Goal: Task Accomplishment & Management: Use online tool/utility

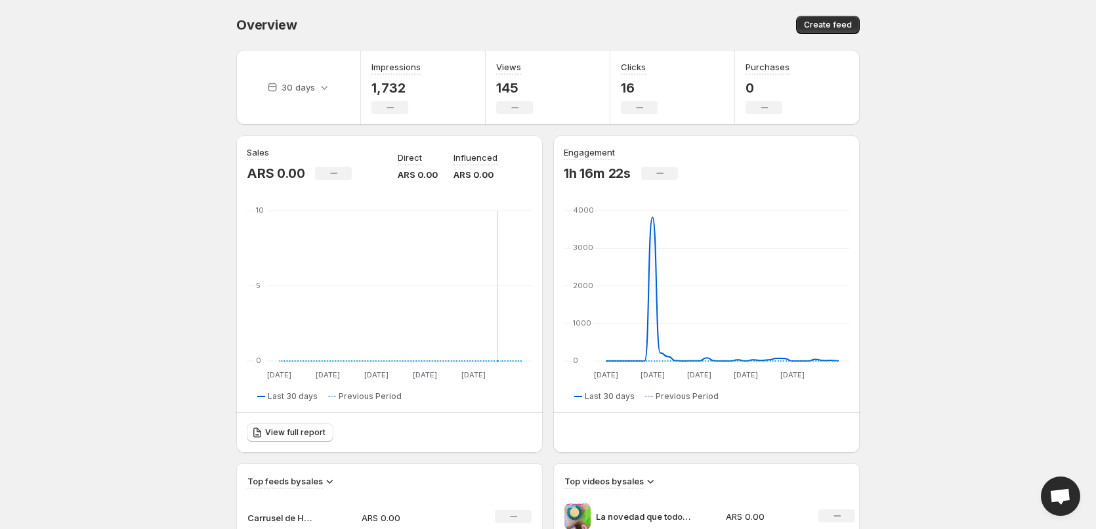
scroll to position [197, 0]
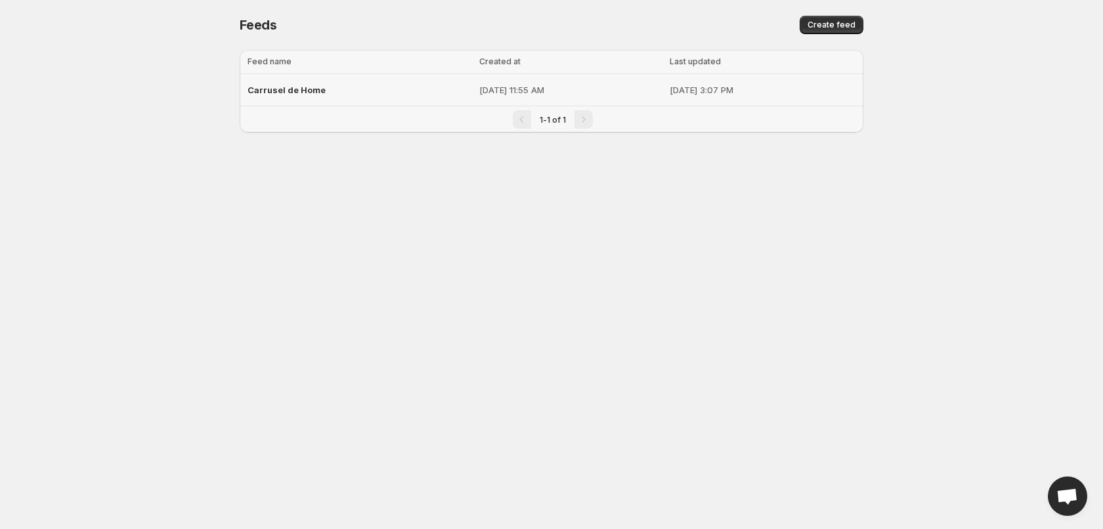
click at [479, 89] on p "[DATE] 11:55 AM" at bounding box center [570, 89] width 182 height 13
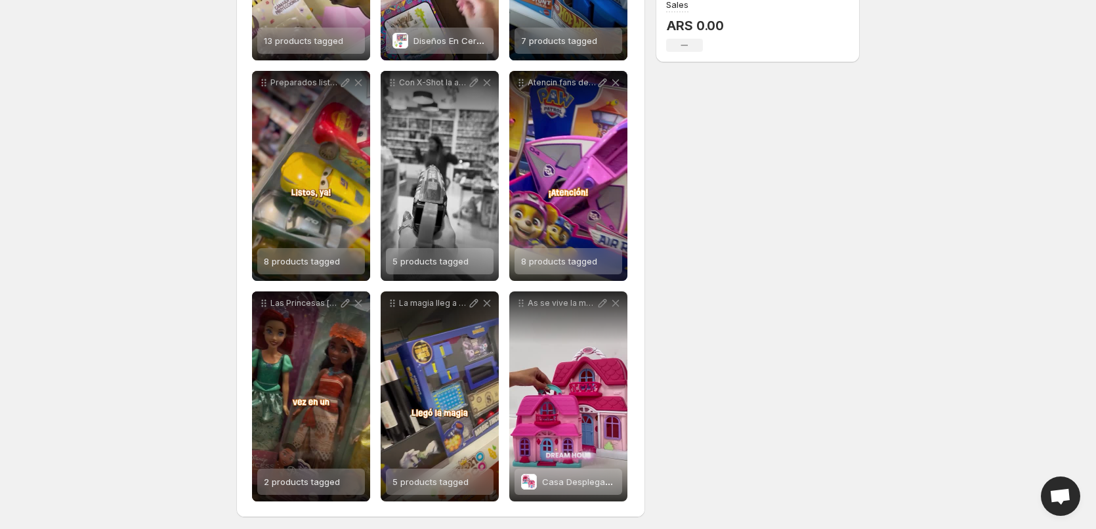
scroll to position [357, 0]
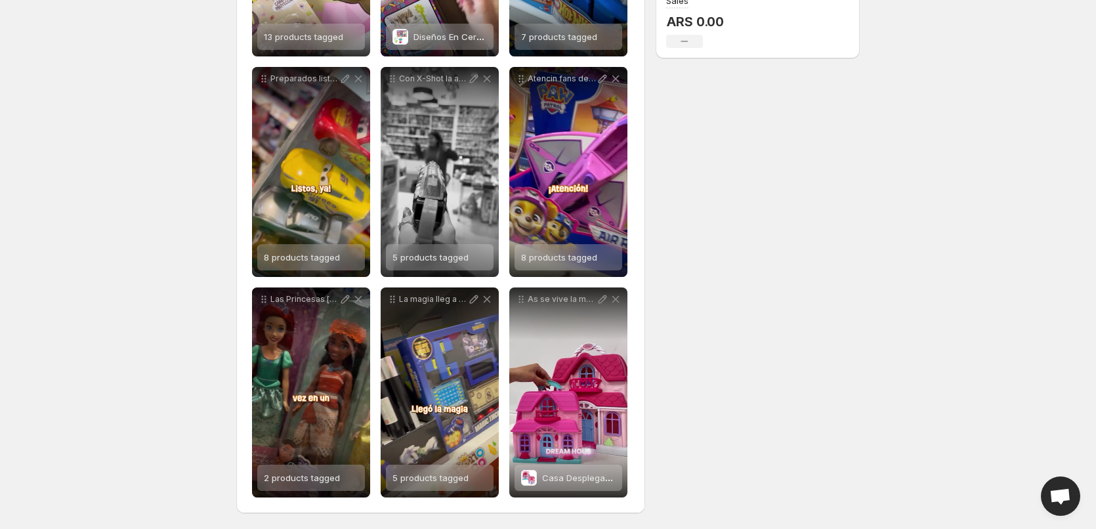
drag, startPoint x: 792, startPoint y: 266, endPoint x: 782, endPoint y: 257, distance: 12.5
click at [792, 265] on div "**********" at bounding box center [543, 105] width 634 height 847
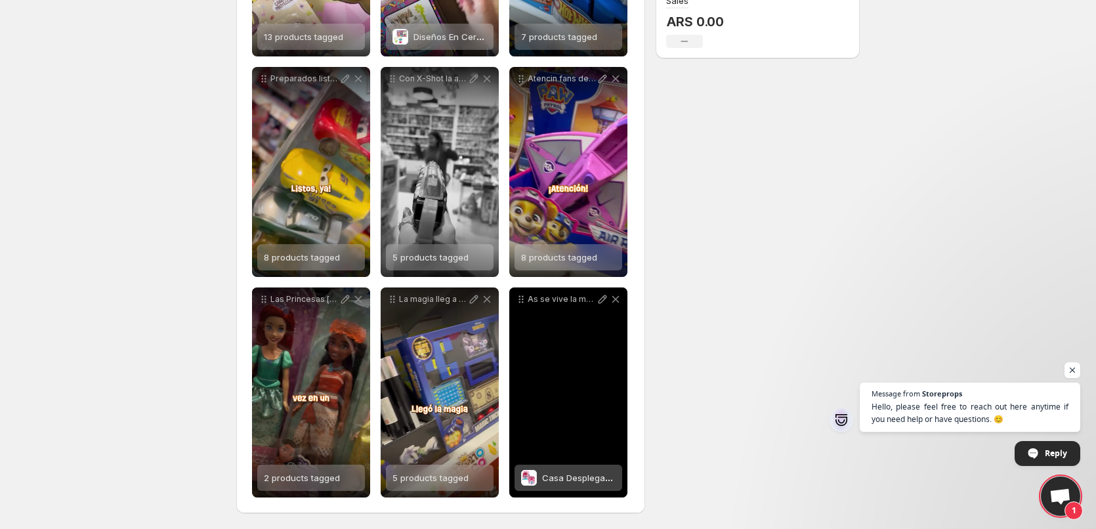
click at [601, 296] on icon at bounding box center [602, 299] width 13 height 13
type input "**********"
click at [544, 388] on div "As se vive la magia con Little Dream House [PERSON_NAME] Una casita plegable ll…" at bounding box center [568, 393] width 118 height 210
click at [602, 305] on icon at bounding box center [602, 299] width 13 height 13
type input "**********"
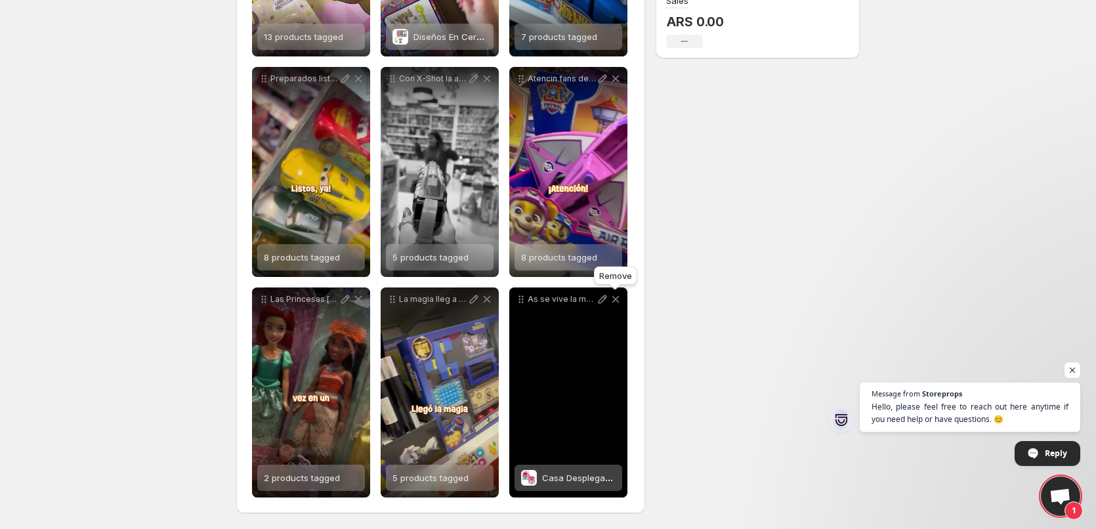
click at [618, 301] on icon at bounding box center [615, 299] width 7 height 7
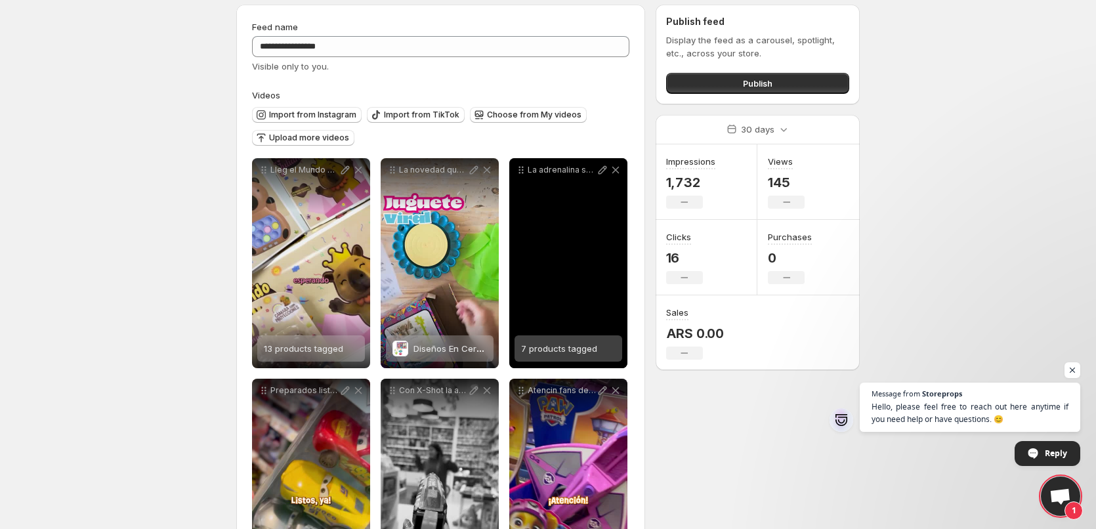
scroll to position [0, 0]
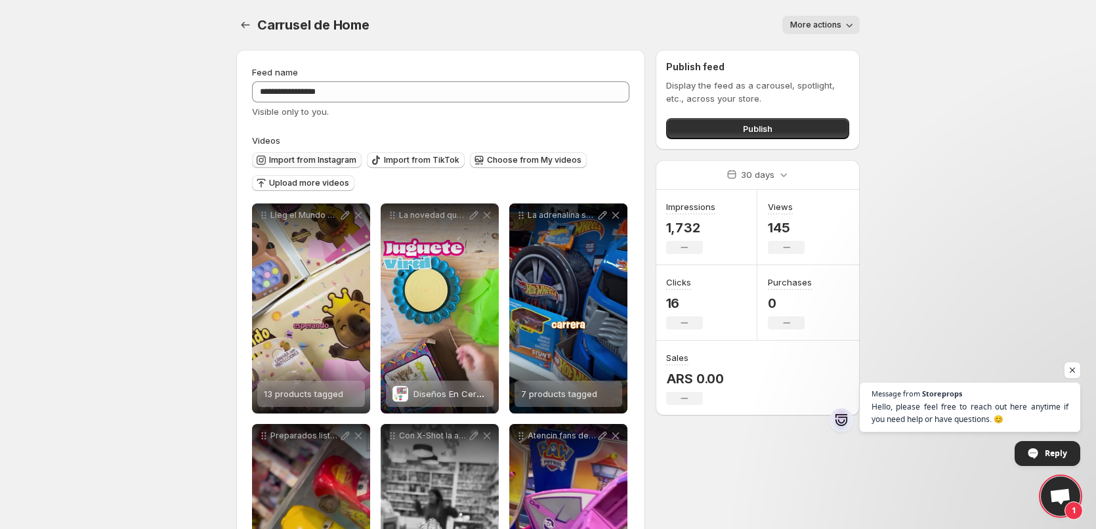
click at [322, 162] on span "Import from Instagram" at bounding box center [312, 160] width 87 height 11
click at [301, 184] on span "Upload more videos" at bounding box center [309, 183] width 80 height 11
click at [316, 161] on span "Import from Instagram" at bounding box center [312, 160] width 87 height 11
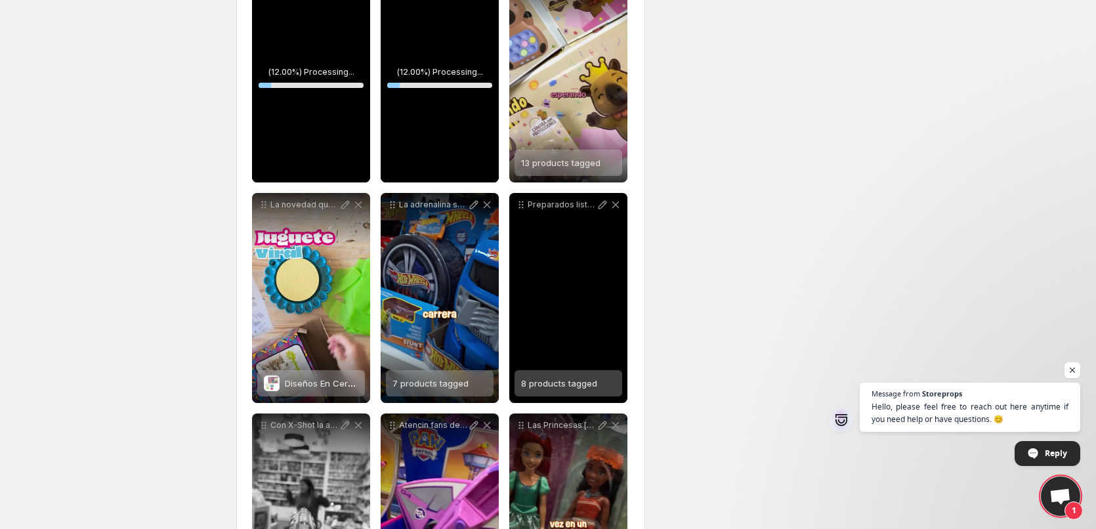
scroll to position [525, 0]
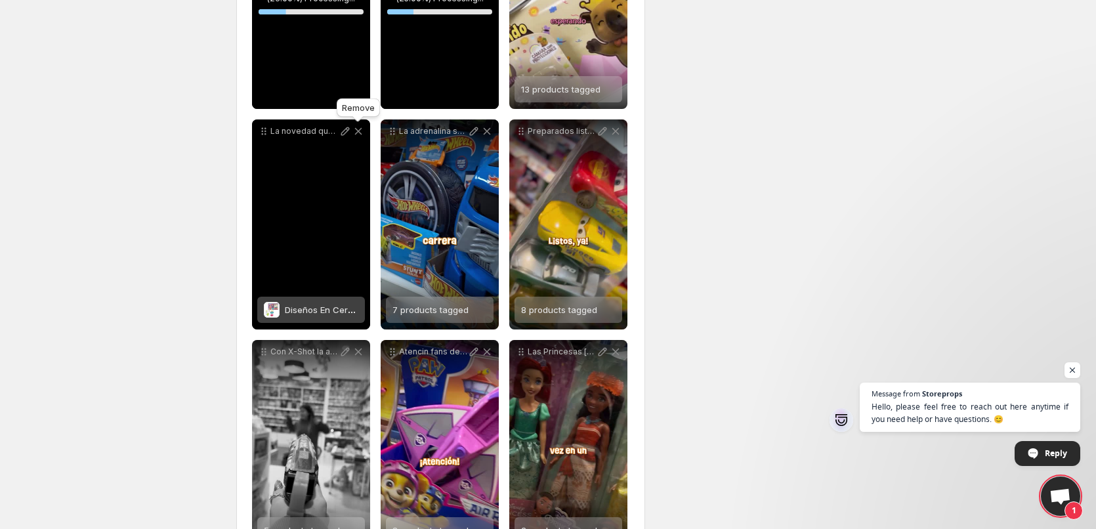
click at [358, 131] on icon at bounding box center [358, 131] width 7 height 7
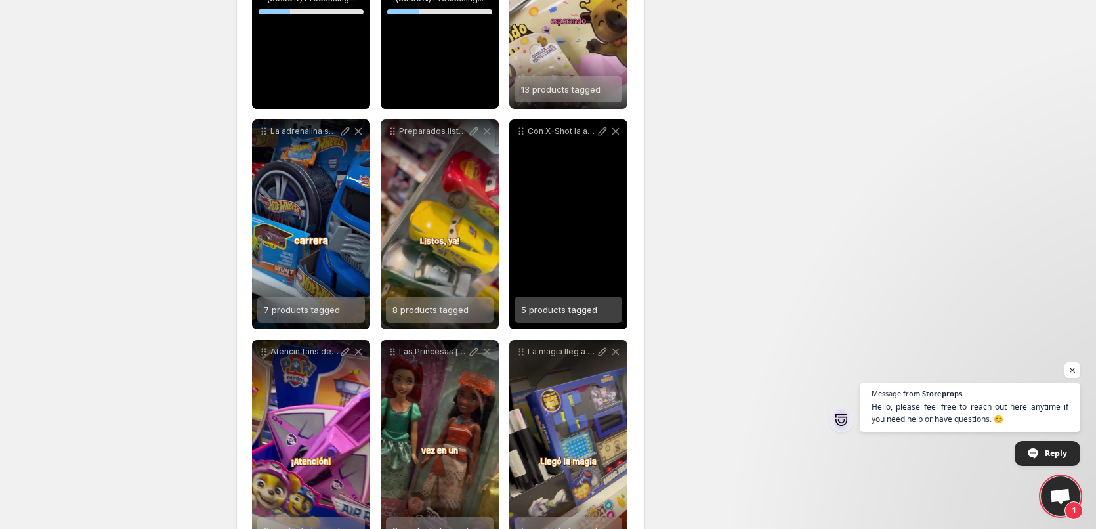
scroll to position [578, 0]
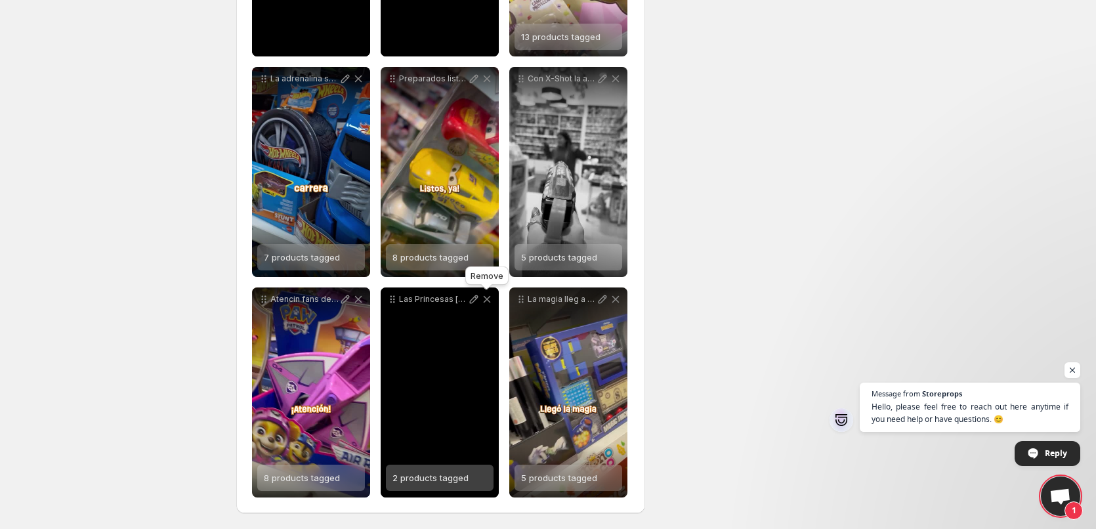
click at [488, 299] on icon at bounding box center [487, 299] width 13 height 13
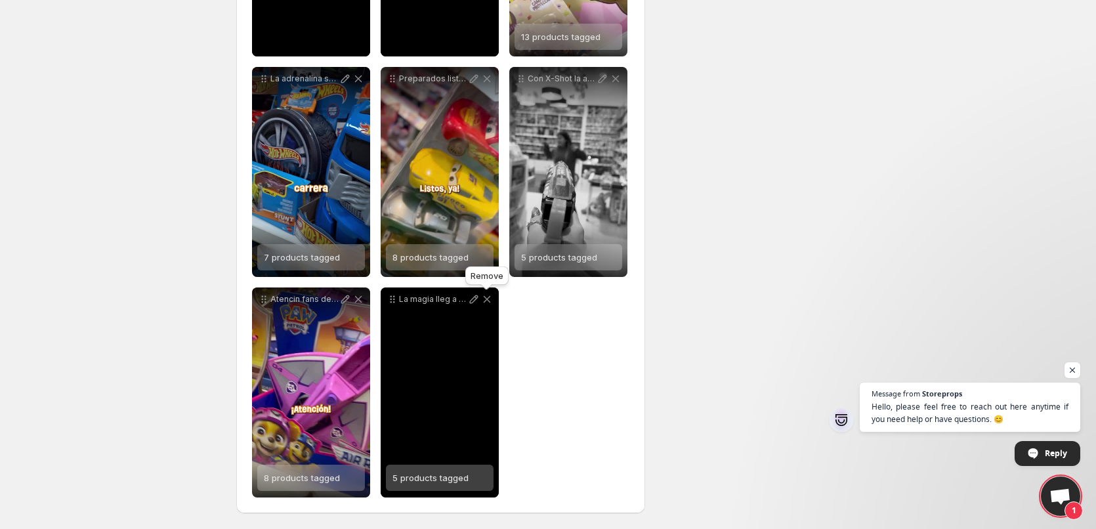
click at [493, 297] on icon at bounding box center [487, 299] width 13 height 13
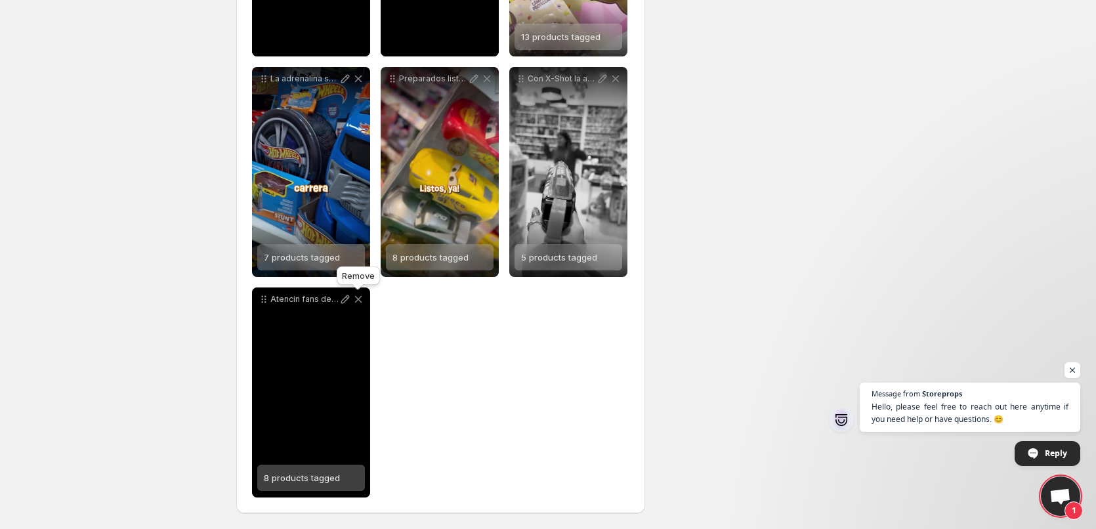
click at [356, 299] on icon at bounding box center [358, 299] width 13 height 13
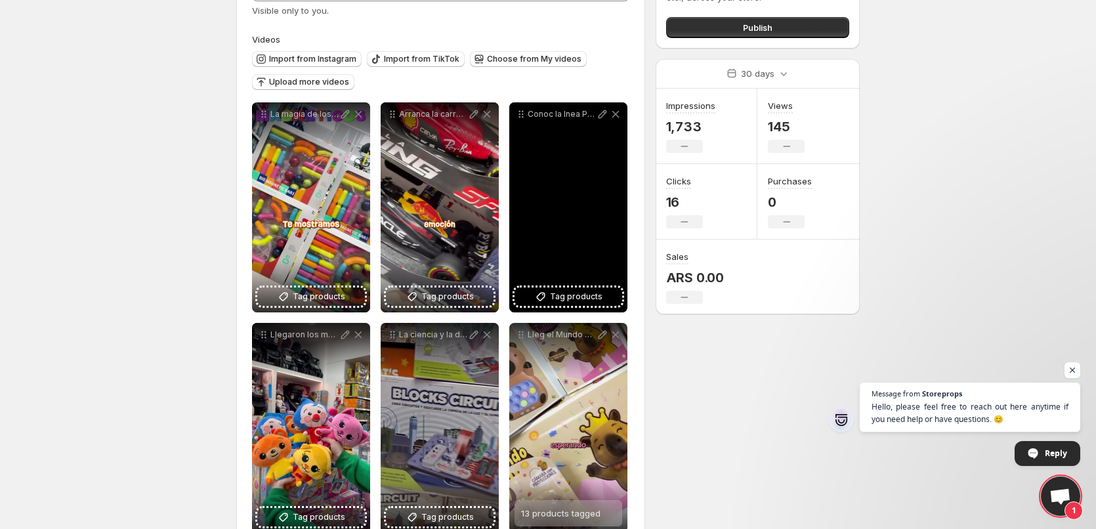
scroll to position [131, 0]
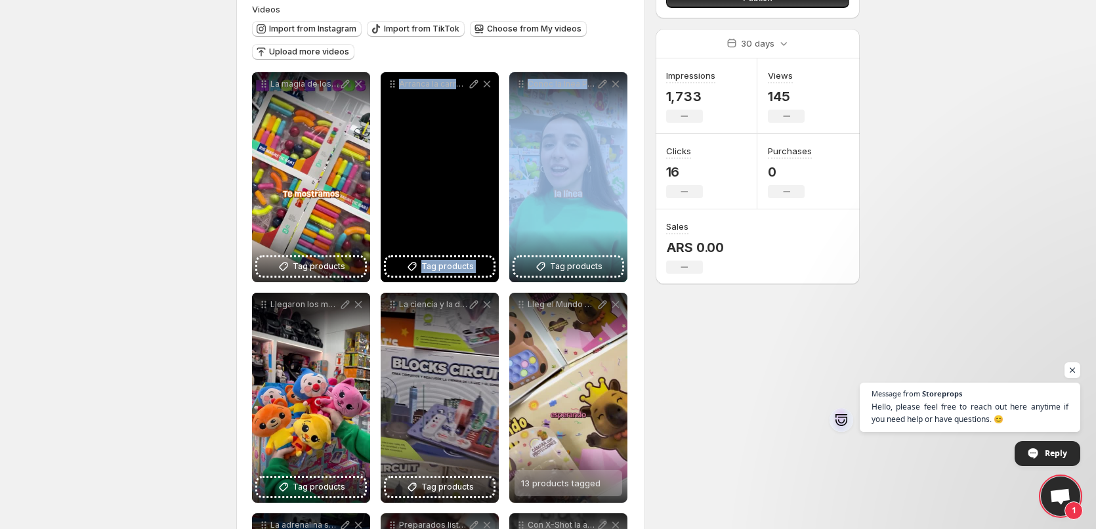
drag, startPoint x: 586, startPoint y: 187, endPoint x: 385, endPoint y: 194, distance: 201.0
click at [385, 194] on div "**********" at bounding box center [440, 397] width 377 height 651
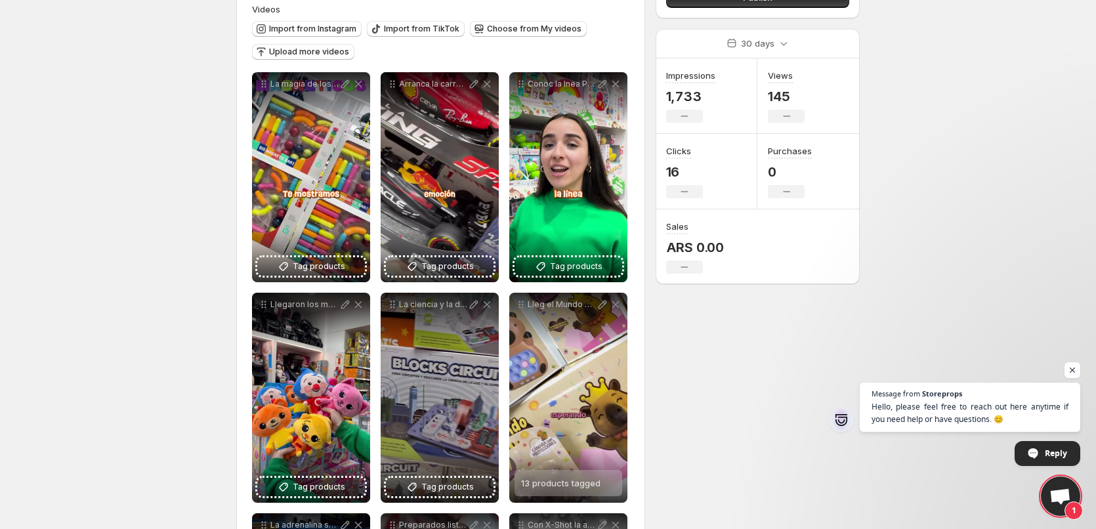
click at [809, 423] on div "**********" at bounding box center [543, 331] width 634 height 847
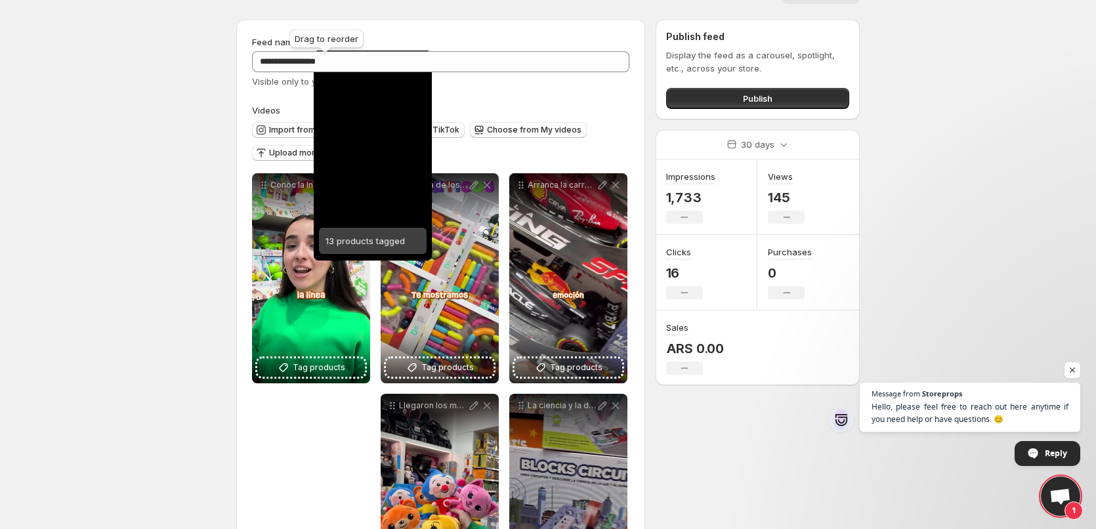
scroll to position [1, 0]
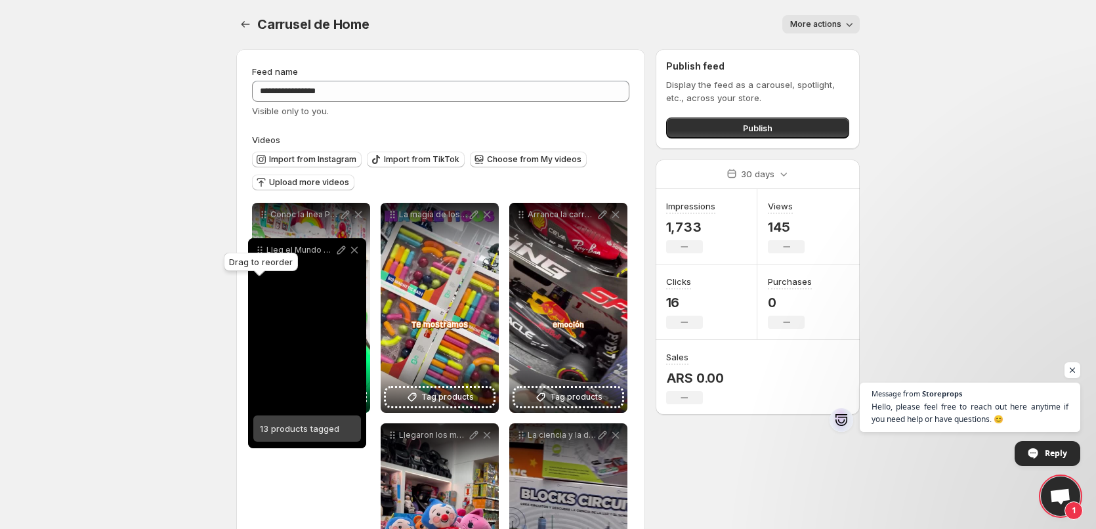
drag, startPoint x: 522, startPoint y: 143, endPoint x: 263, endPoint y: 244, distance: 278.1
click at [263, 246] on icon at bounding box center [259, 250] width 13 height 13
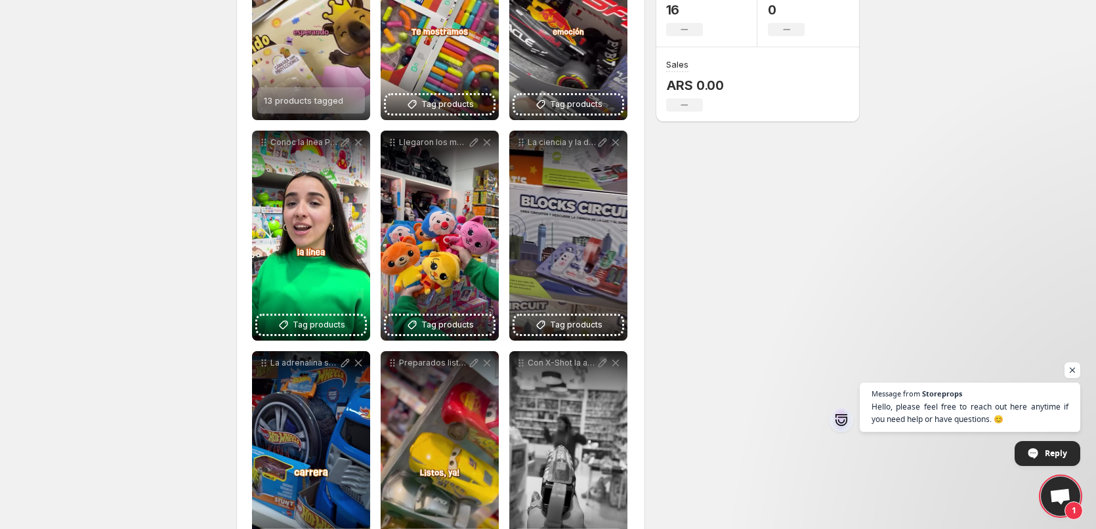
scroll to position [160, 0]
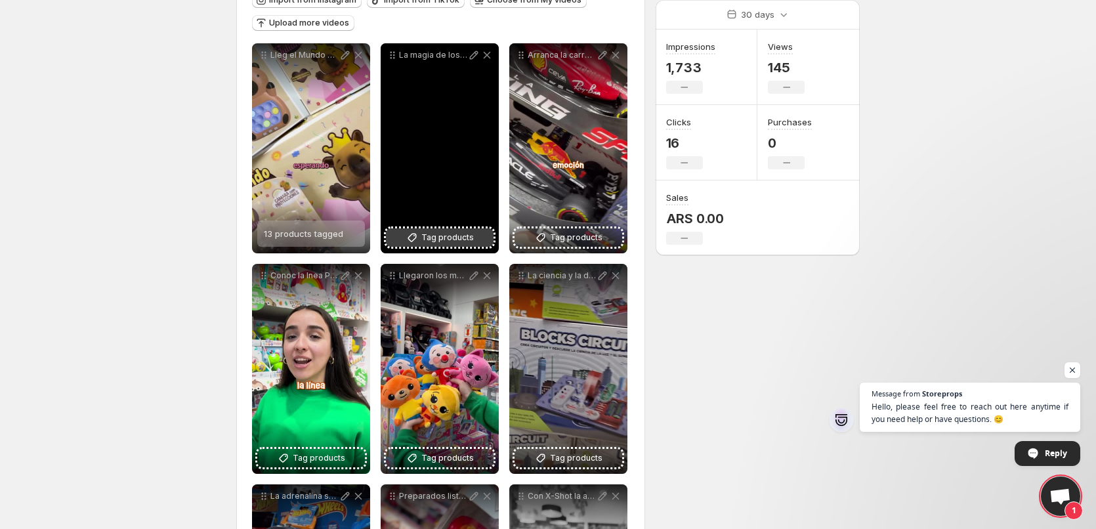
click at [444, 244] on span "Tag products" at bounding box center [447, 237] width 53 height 13
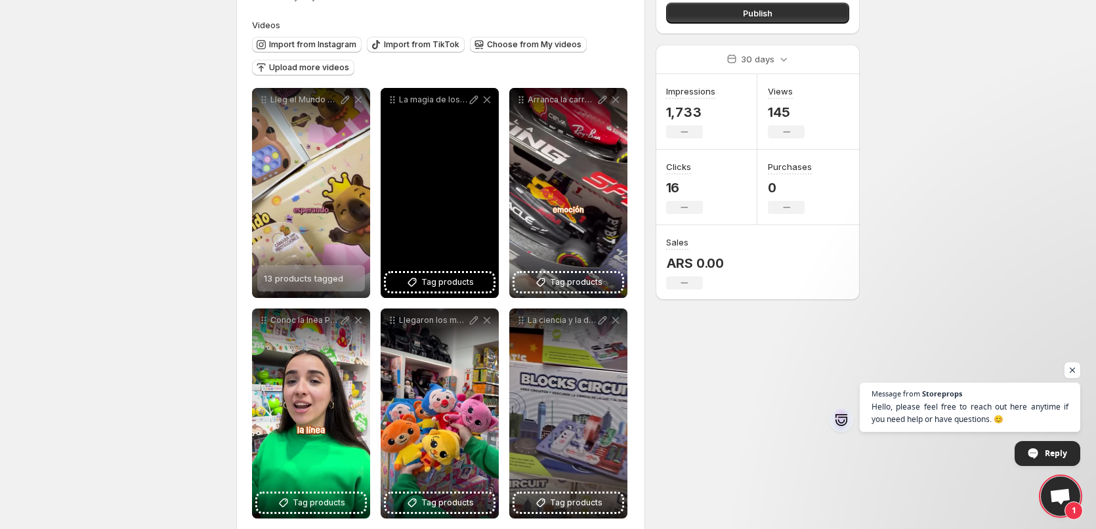
scroll to position [95, 0]
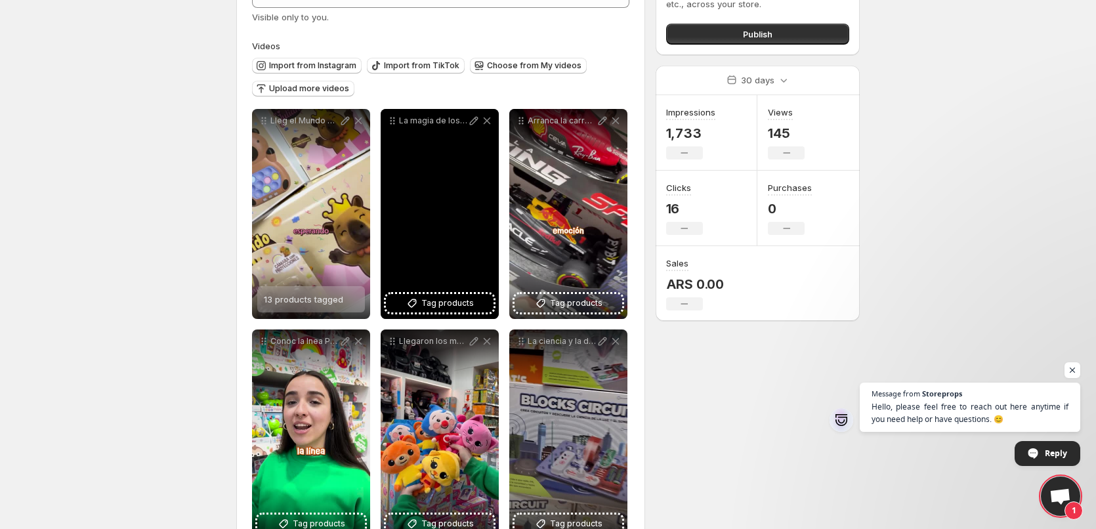
click at [439, 122] on p "La magia de los imanes lleg a Monococo Con los Bloques Magntico de Piezas Grand…" at bounding box center [433, 121] width 68 height 11
click at [469, 125] on icon at bounding box center [473, 120] width 13 height 13
type input "**********"
click at [427, 262] on div "La magia de los imanes llego a Monococo Con los Bloques Magntico de Piezas Gran…" at bounding box center [440, 214] width 118 height 210
click at [474, 260] on div "La magia de los imanes llego a Monococo Con los Bloques Magntico de Piezas Gran…" at bounding box center [440, 214] width 118 height 210
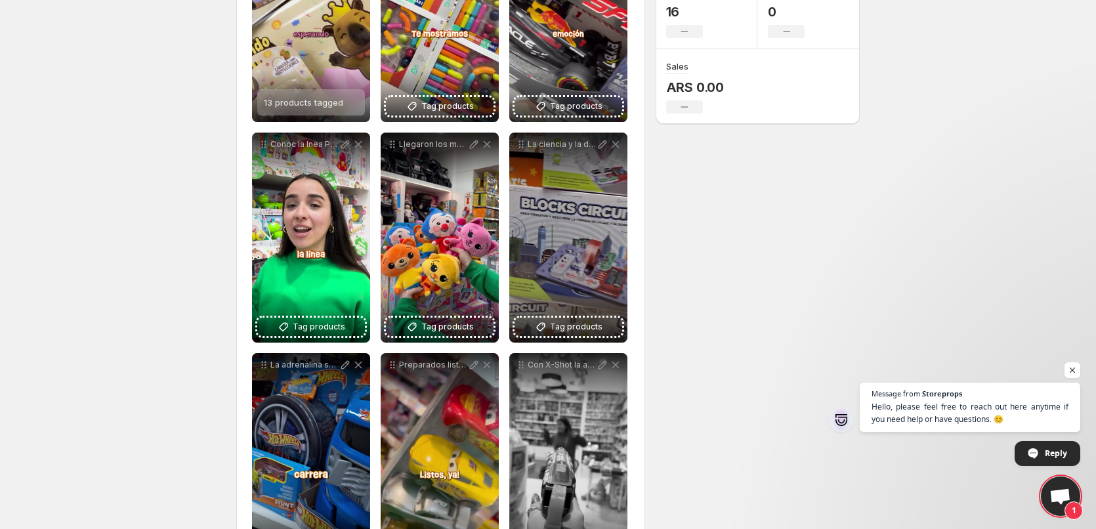
scroll to position [29, 0]
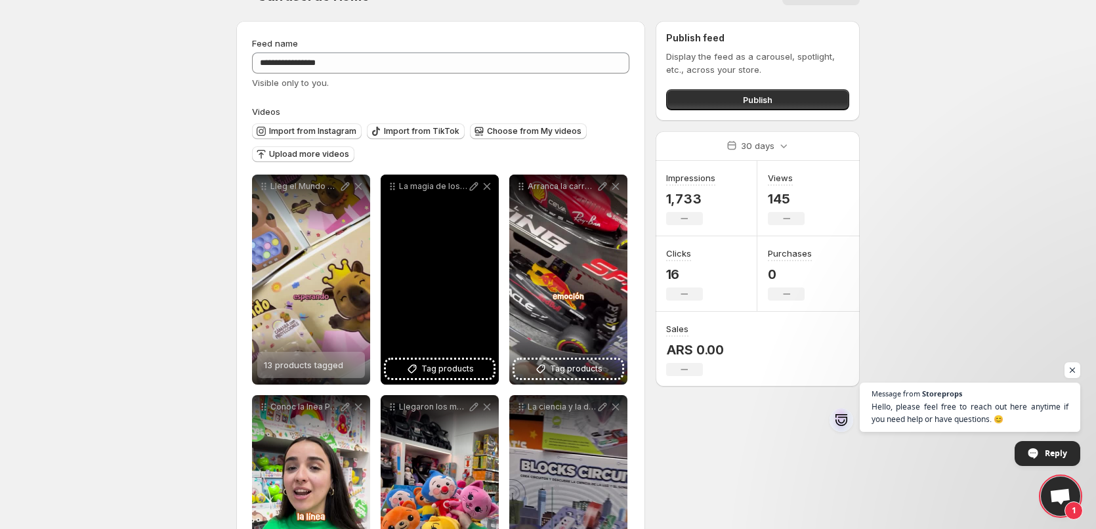
click at [456, 324] on div "La magia de los imanes llego a Monococo Con los Bloques Magntico de Piezas Gran…" at bounding box center [440, 280] width 118 height 210
click at [452, 364] on span "Tag products" at bounding box center [447, 368] width 53 height 13
click at [435, 303] on div "La magia de los imanes llego a Monococo Con los Bloques Magntico de Piezas Gran…" at bounding box center [440, 280] width 118 height 210
click at [467, 252] on div "La magia de los imanes llego a Monococo Con los Bloques Magntico de Piezas Gran…" at bounding box center [440, 280] width 118 height 210
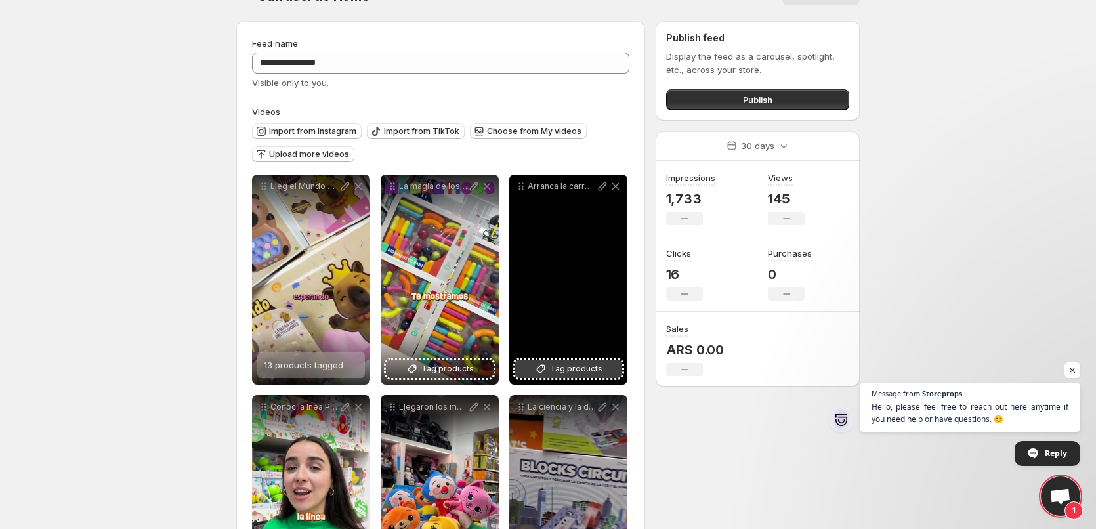
click at [580, 368] on span "Tag products" at bounding box center [576, 368] width 53 height 13
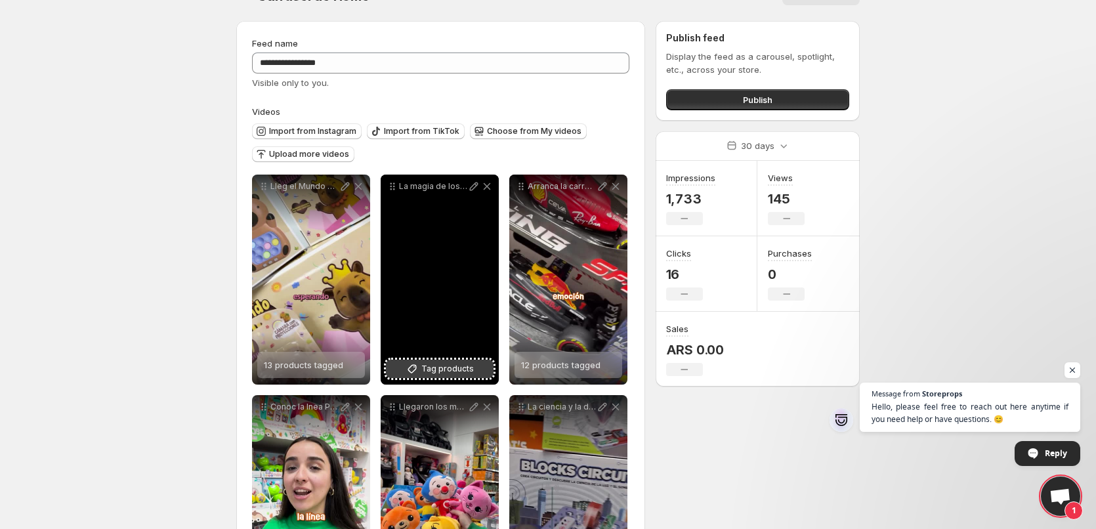
click at [461, 370] on span "Tag products" at bounding box center [447, 368] width 53 height 13
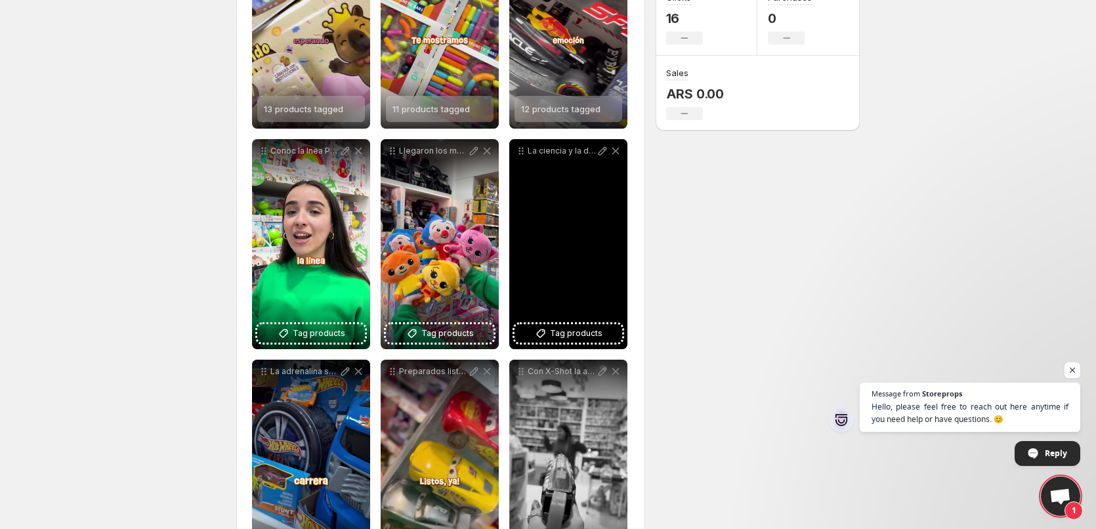
scroll to position [291, 0]
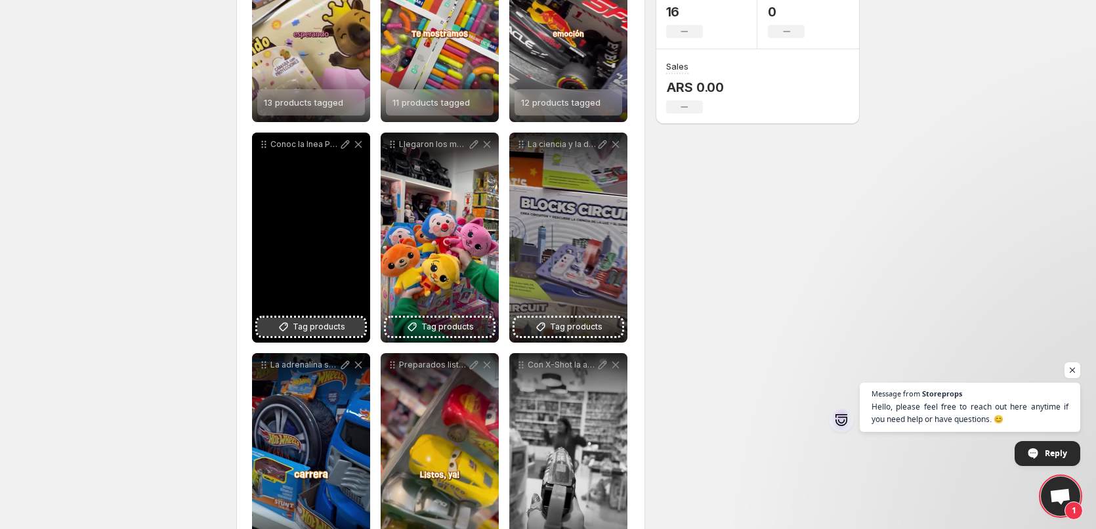
click at [329, 326] on span "Tag products" at bounding box center [319, 326] width 53 height 13
click at [303, 144] on p "Conoc la lnea Play Go Una coleccin pensada para acompaar y estimular la motrici…" at bounding box center [304, 144] width 68 height 11
click at [345, 146] on icon at bounding box center [345, 144] width 9 height 9
type input "**********"
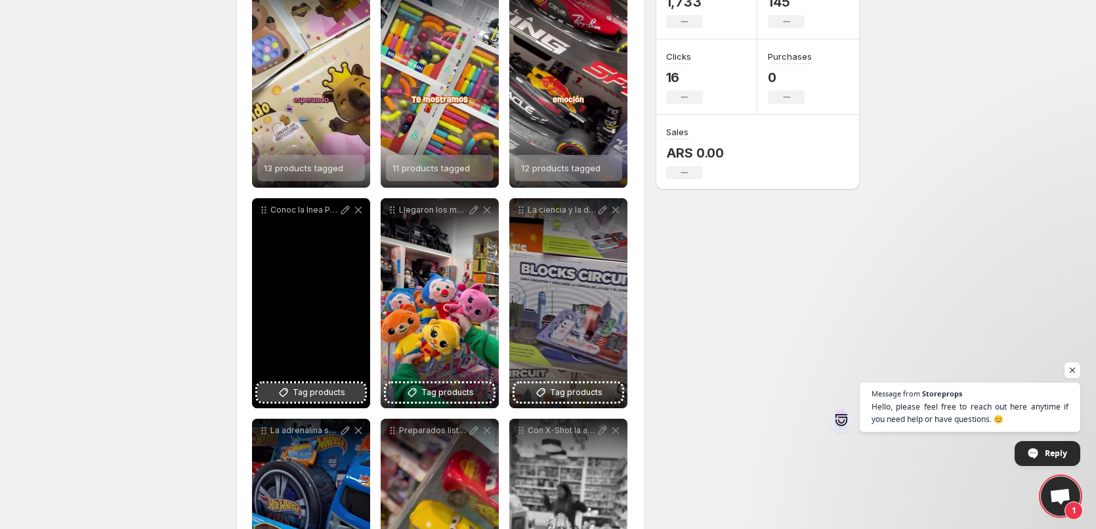
click at [316, 385] on button "Tag products" at bounding box center [311, 392] width 108 height 18
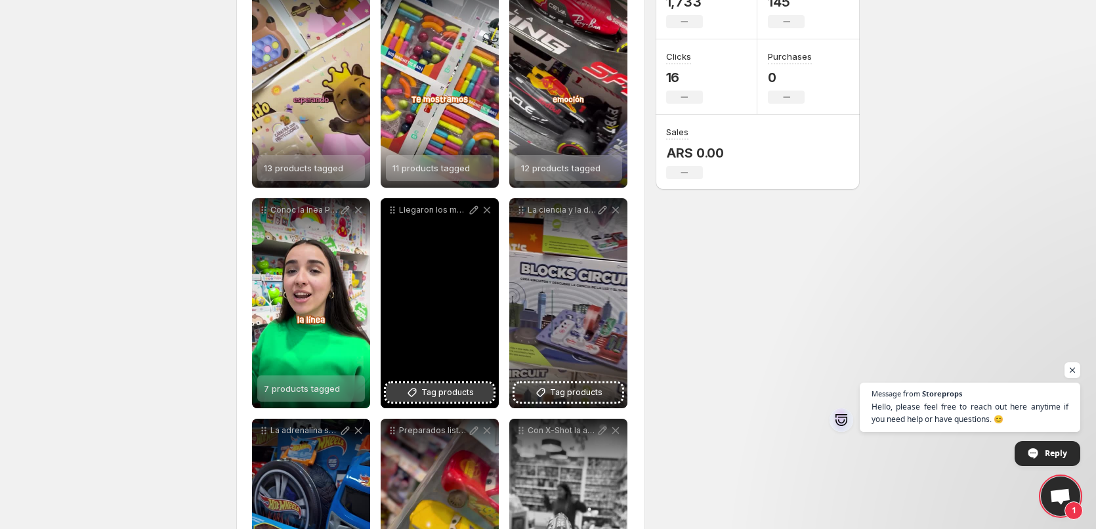
click at [460, 392] on span "Tag products" at bounding box center [447, 392] width 53 height 13
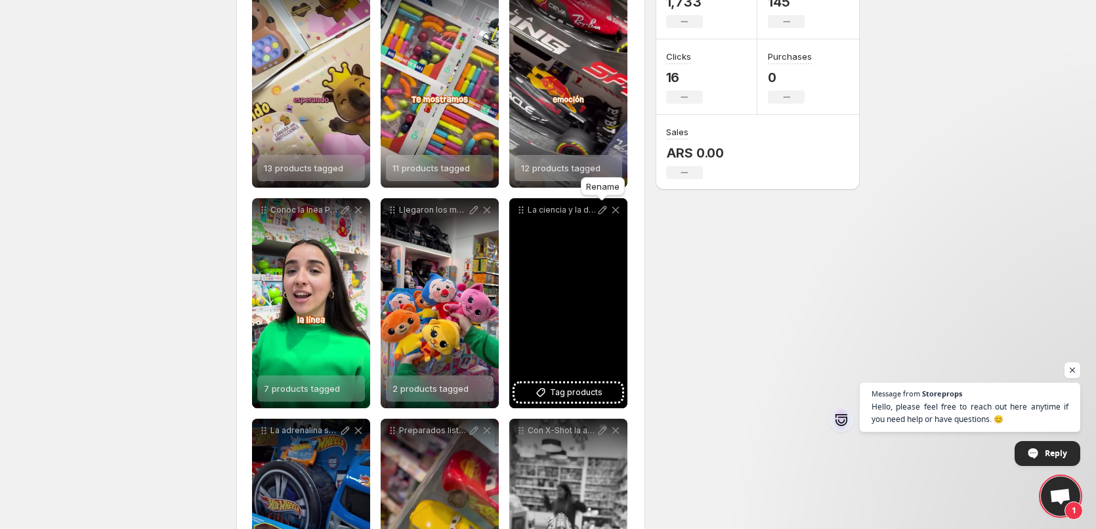
click at [598, 213] on icon at bounding box center [602, 210] width 13 height 13
type input "**********"
click at [582, 389] on span "Tag products" at bounding box center [576, 392] width 53 height 13
click at [616, 210] on icon at bounding box center [615, 210] width 7 height 7
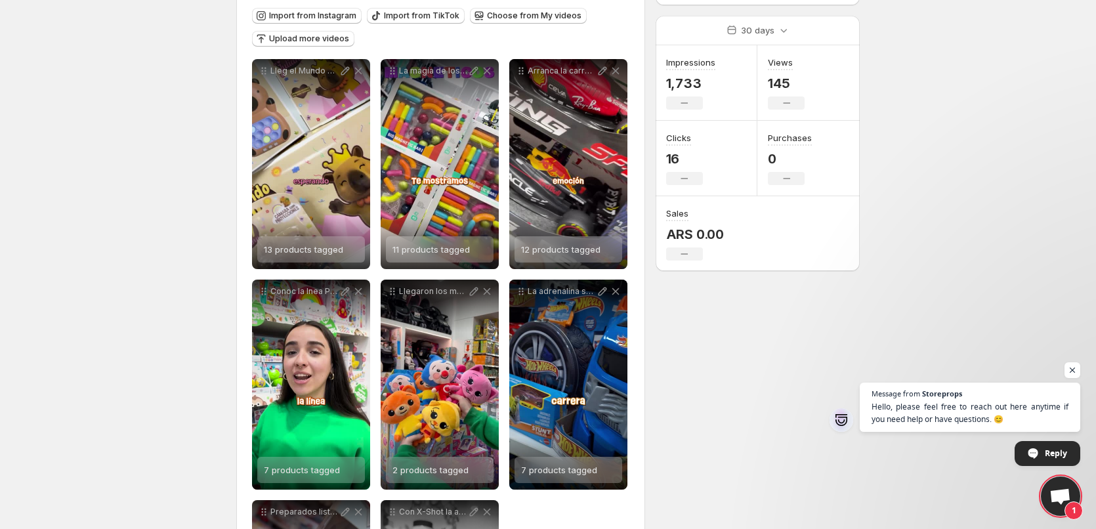
scroll to position [0, 0]
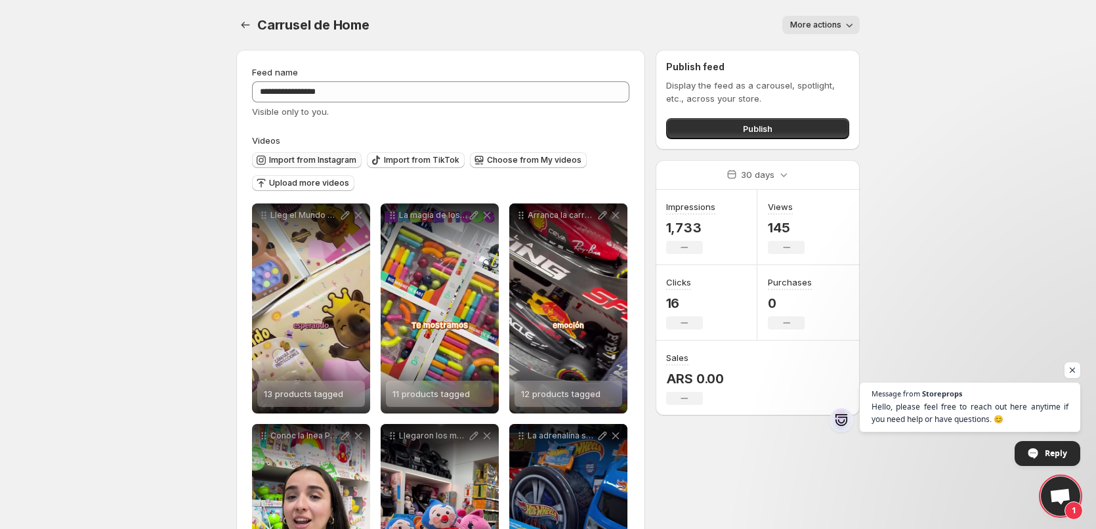
click at [327, 160] on span "Import from Instagram" at bounding box center [312, 160] width 87 height 11
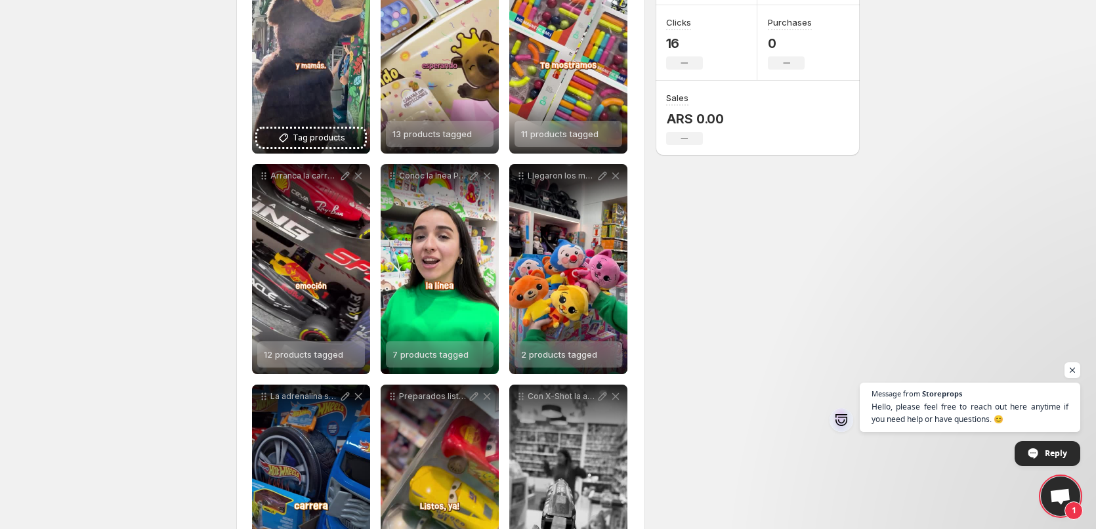
scroll to position [263, 0]
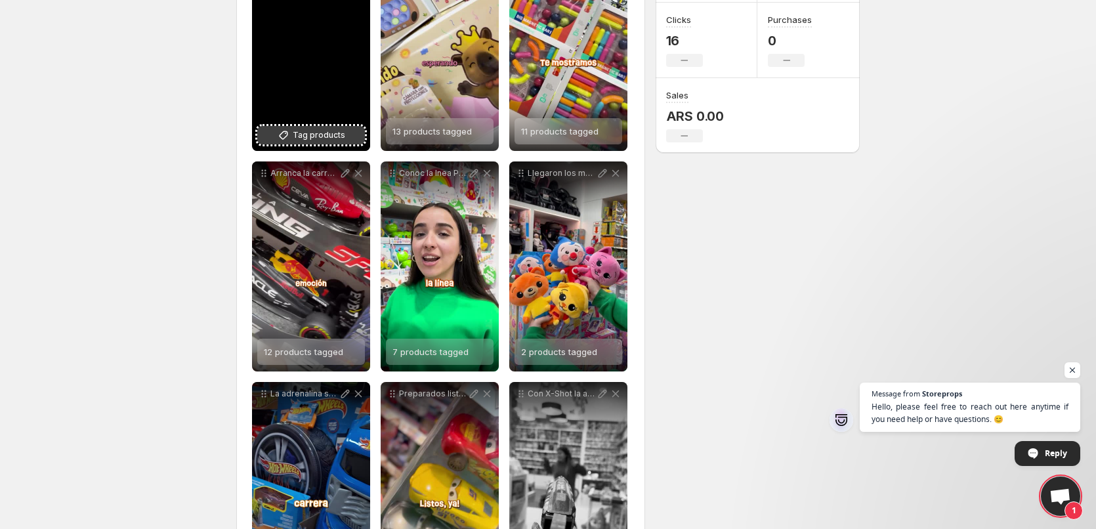
click at [300, 129] on span "Tag products" at bounding box center [319, 135] width 53 height 13
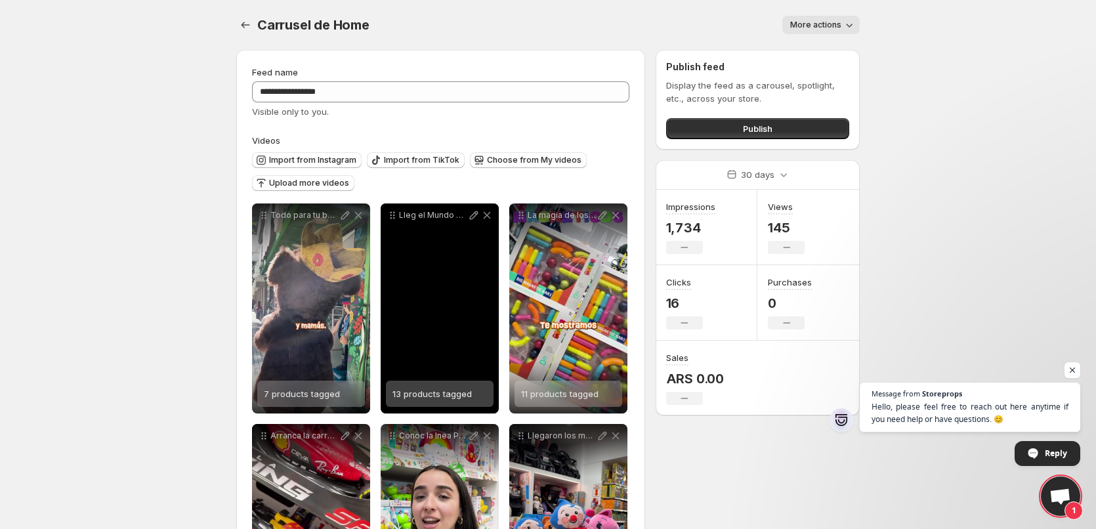
scroll to position [66, 0]
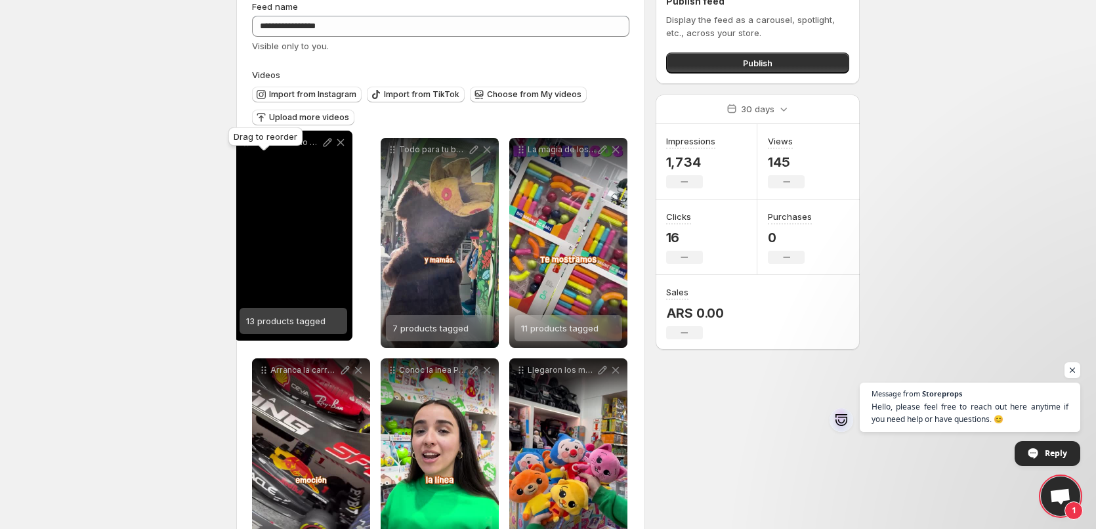
drag, startPoint x: 391, startPoint y: 150, endPoint x: 249, endPoint y: 144, distance: 142.6
click at [247, 144] on body "**********" at bounding box center [548, 198] width 1096 height 529
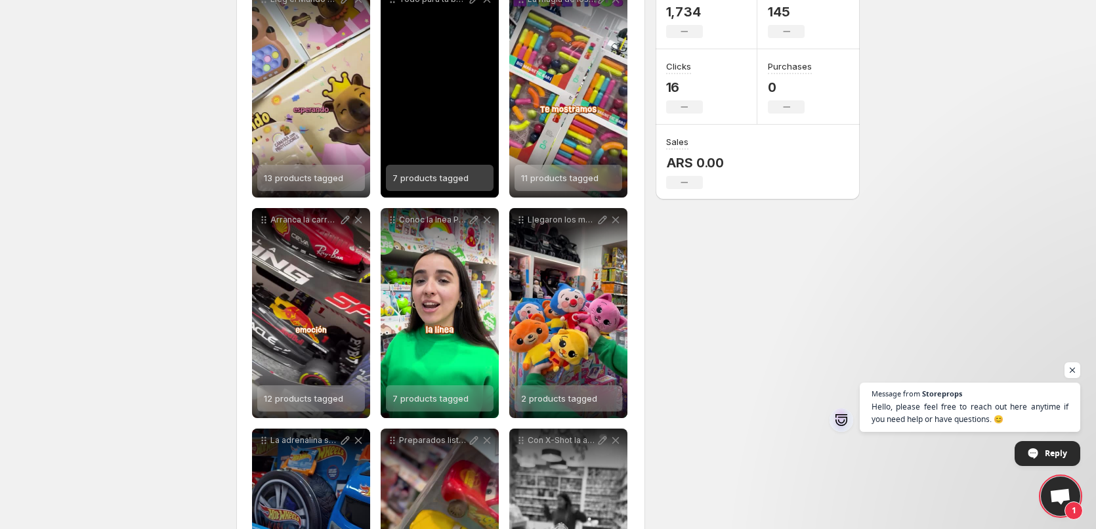
scroll to position [131, 0]
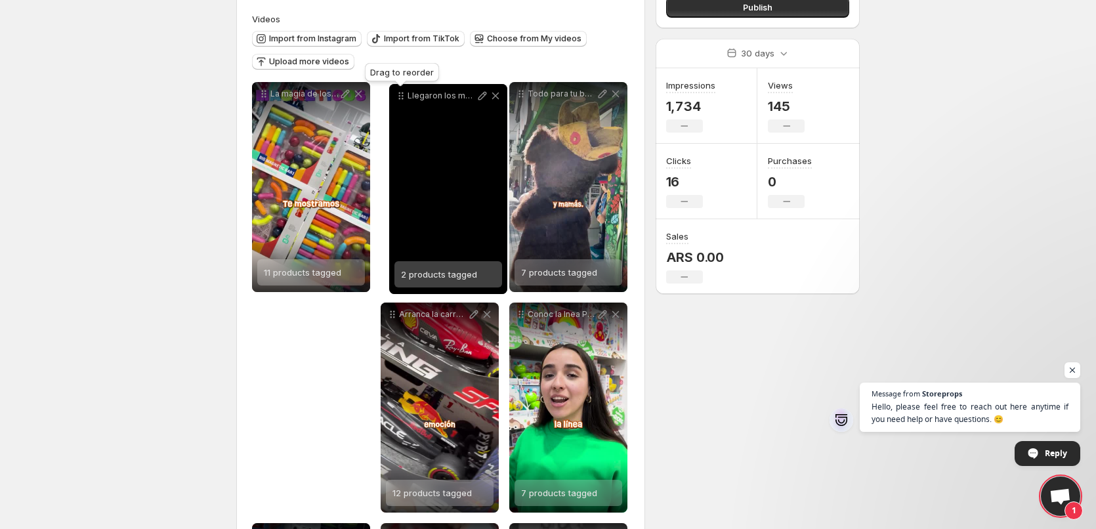
drag, startPoint x: 525, startPoint y: 306, endPoint x: 398, endPoint y: 87, distance: 252.3
click at [398, 89] on icon at bounding box center [401, 95] width 13 height 13
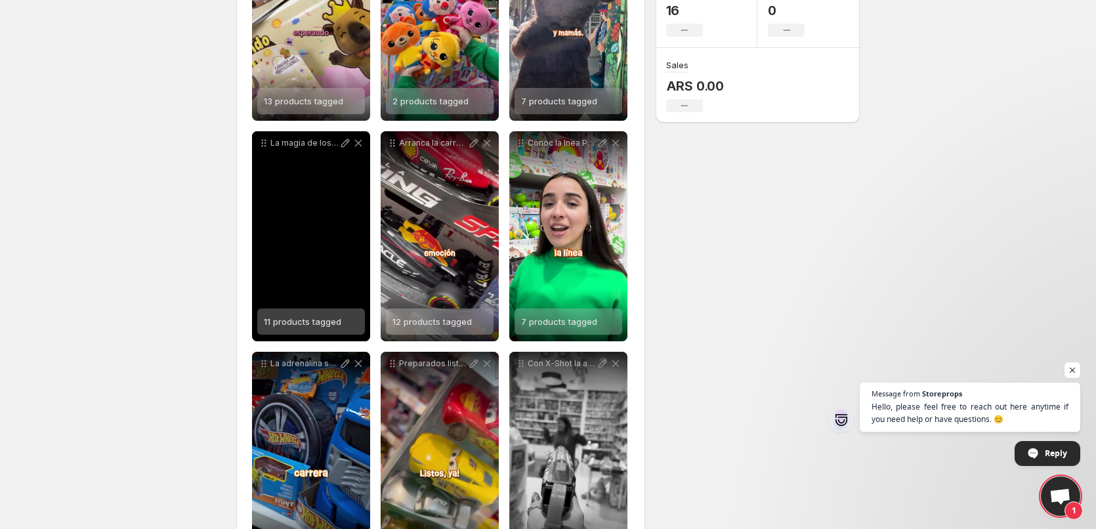
scroll to position [316, 0]
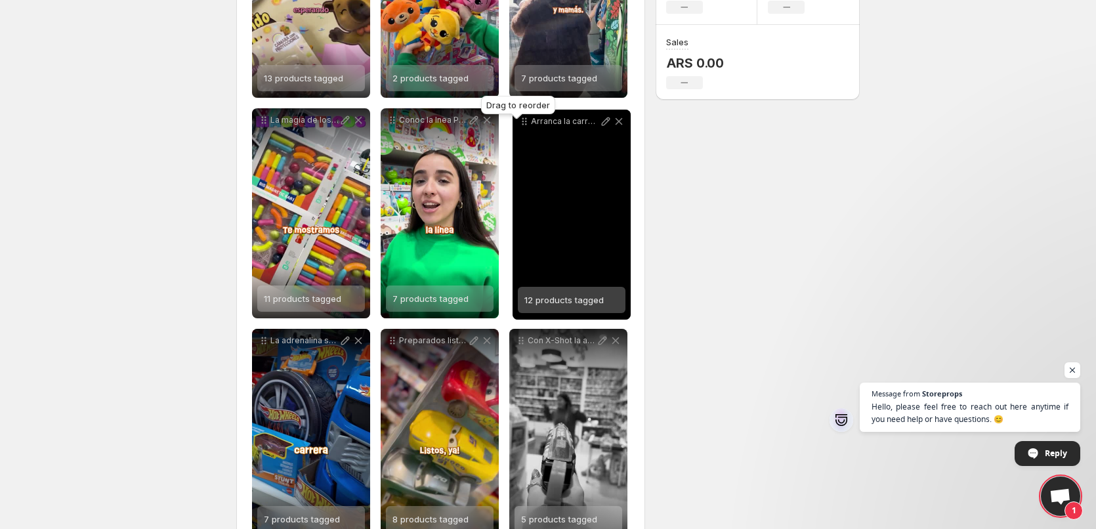
drag, startPoint x: 395, startPoint y: 120, endPoint x: 526, endPoint y: 121, distance: 132.0
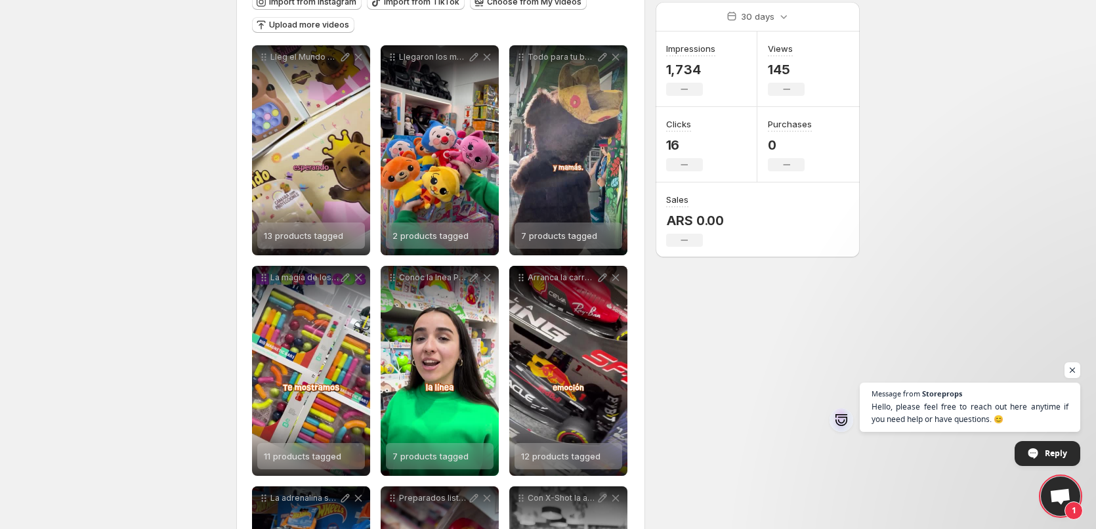
scroll to position [0, 0]
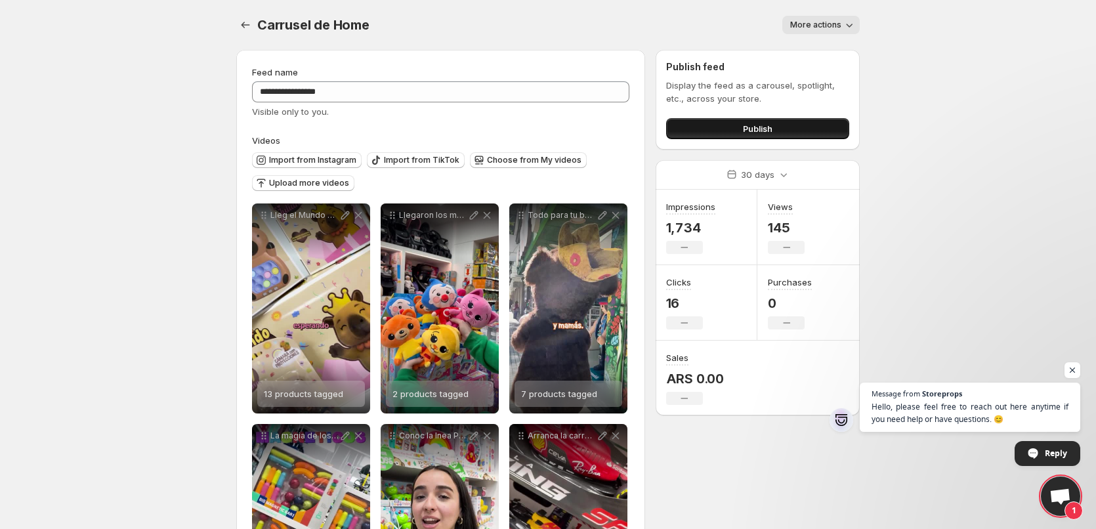
click at [743, 127] on span "Publish" at bounding box center [758, 128] width 30 height 13
